Goal: Information Seeking & Learning: Learn about a topic

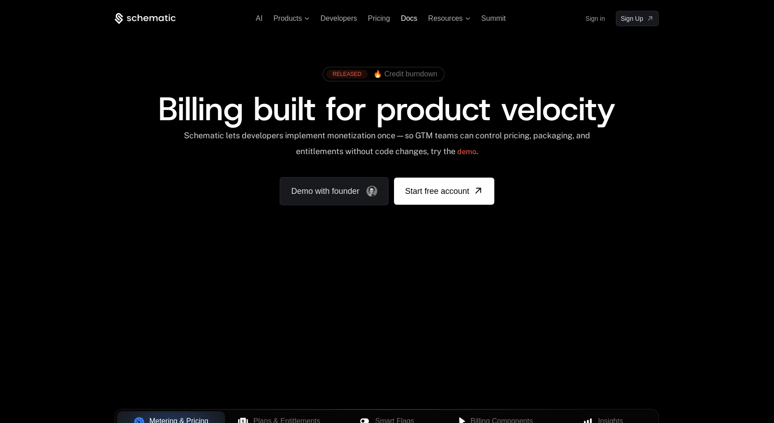
click at [404, 18] on span "Docs" at bounding box center [409, 18] width 16 height 8
click at [377, 20] on span "Pricing" at bounding box center [379, 18] width 22 height 8
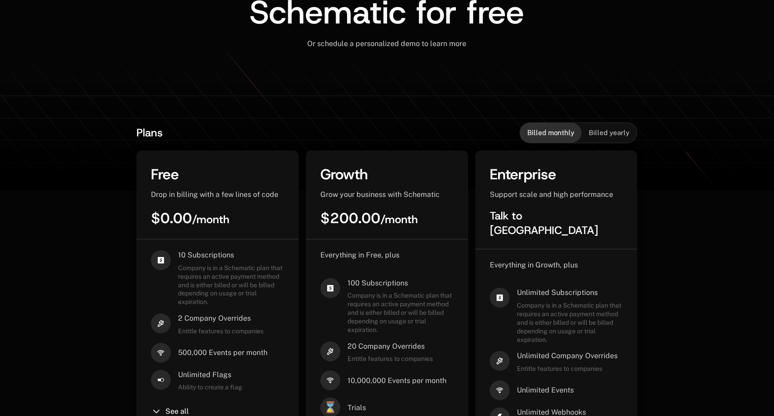
scroll to position [199, 0]
